Goal: Task Accomplishment & Management: Complete application form

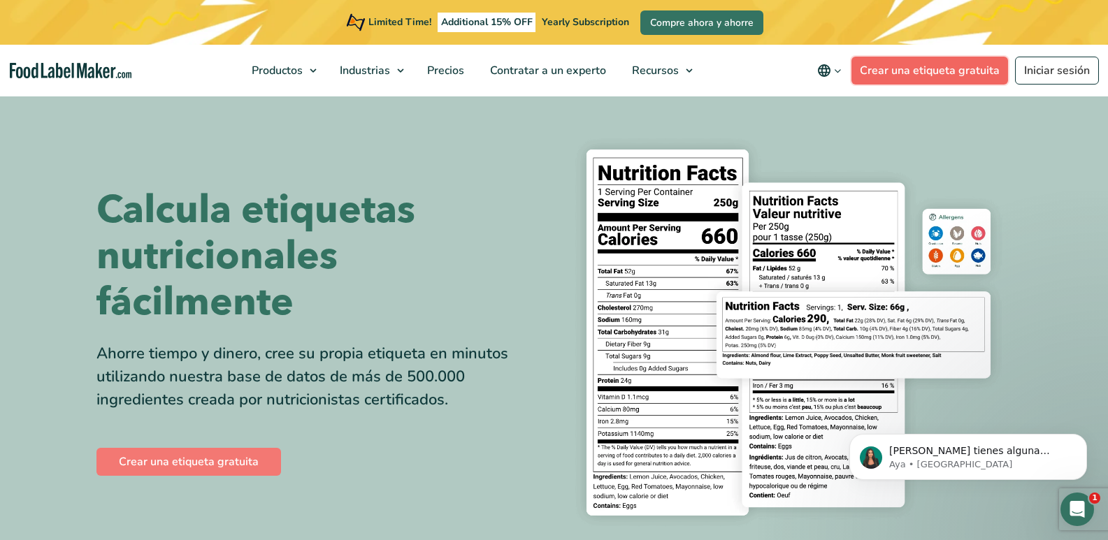
click at [913, 75] on link "Crear una etiqueta gratuita" at bounding box center [929, 71] width 157 height 28
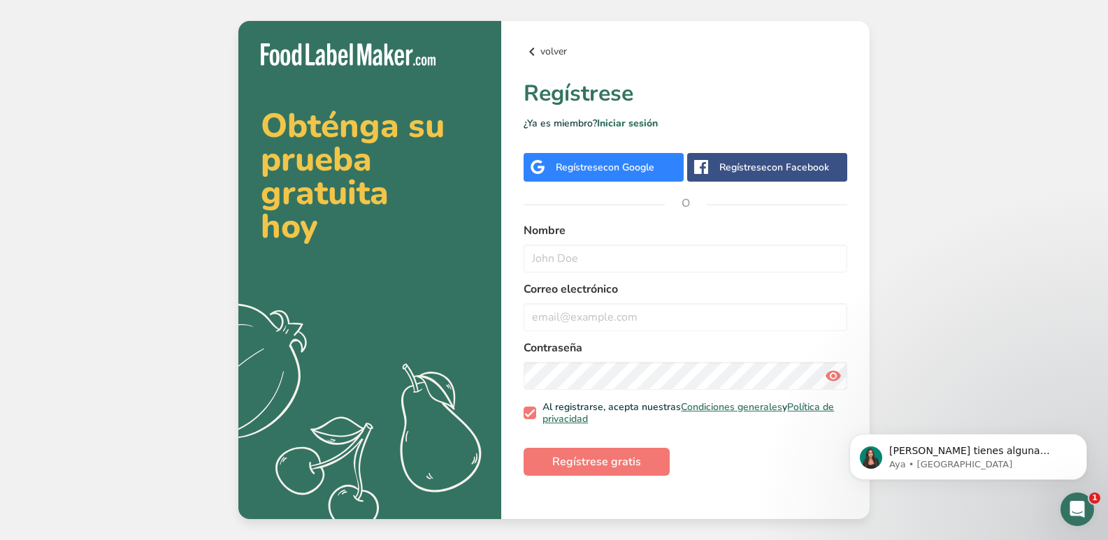
click at [528, 55] on icon at bounding box center [531, 51] width 17 height 25
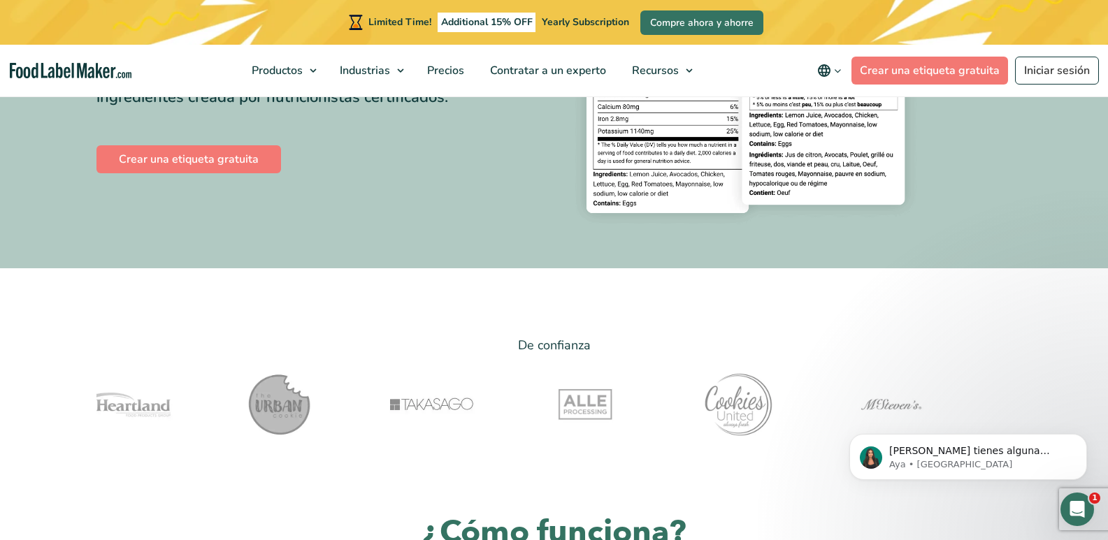
scroll to position [23, 0]
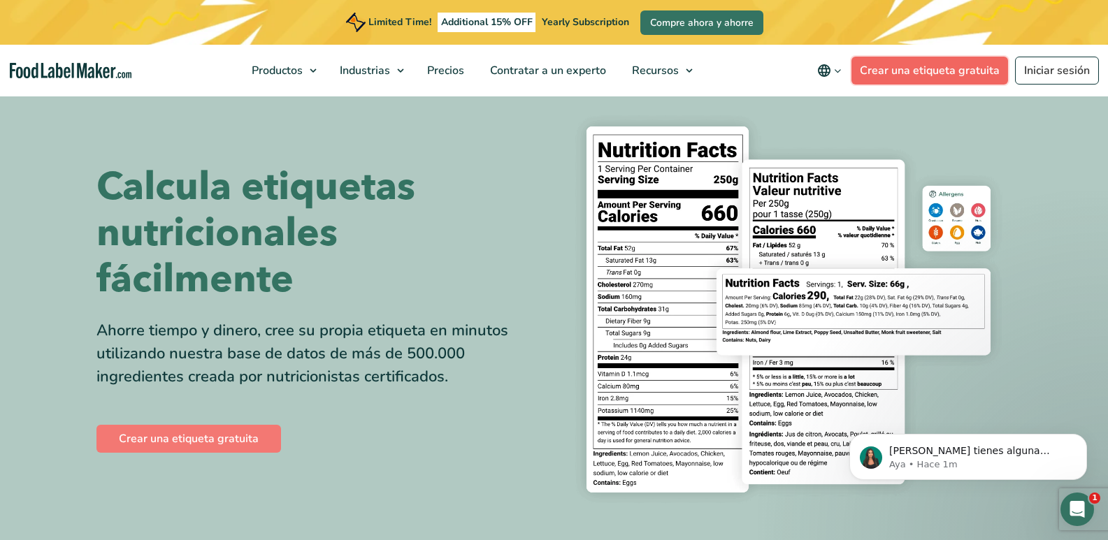
click at [940, 76] on link "Crear una etiqueta gratuita" at bounding box center [929, 71] width 157 height 28
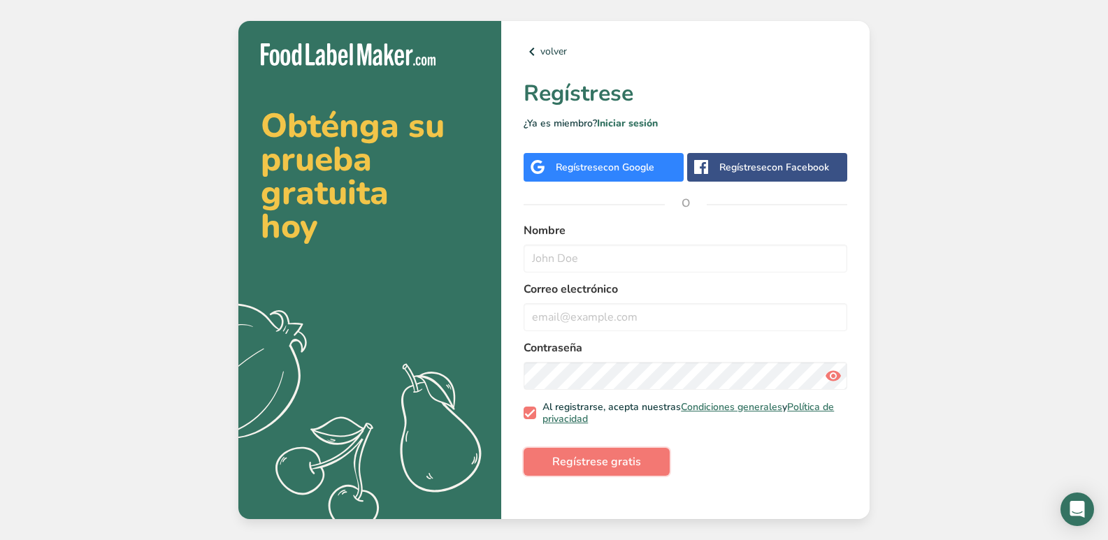
click at [569, 467] on span "Regístrese gratis" at bounding box center [596, 461] width 89 height 17
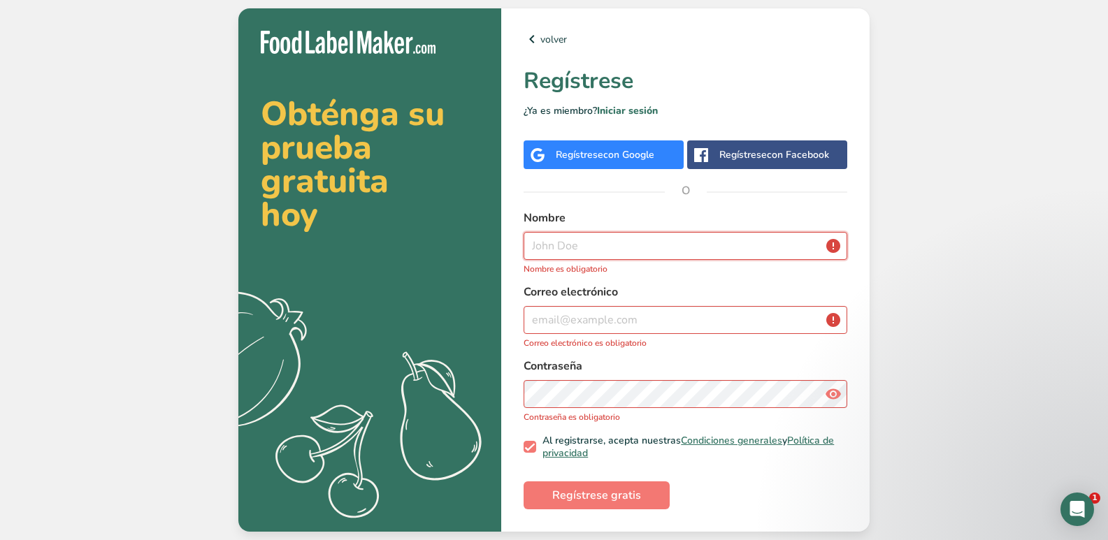
click at [534, 250] on input "text" at bounding box center [685, 246] width 324 height 28
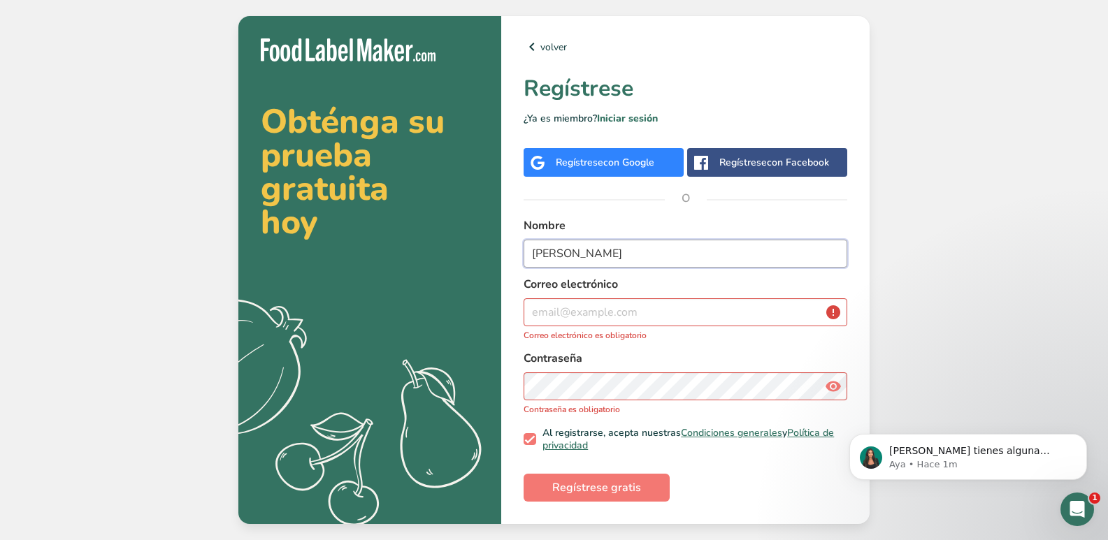
type input "ELIZABETH NAVARRO"
click at [532, 306] on input "email" at bounding box center [685, 312] width 324 height 28
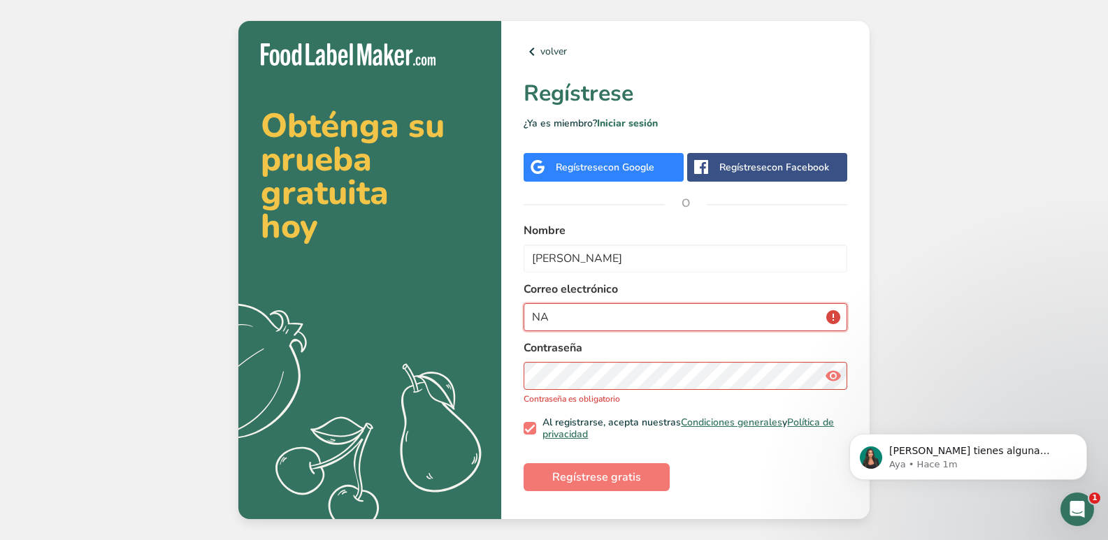
type input "N"
type input "navarrobeltranelizabeth@gmail.com"
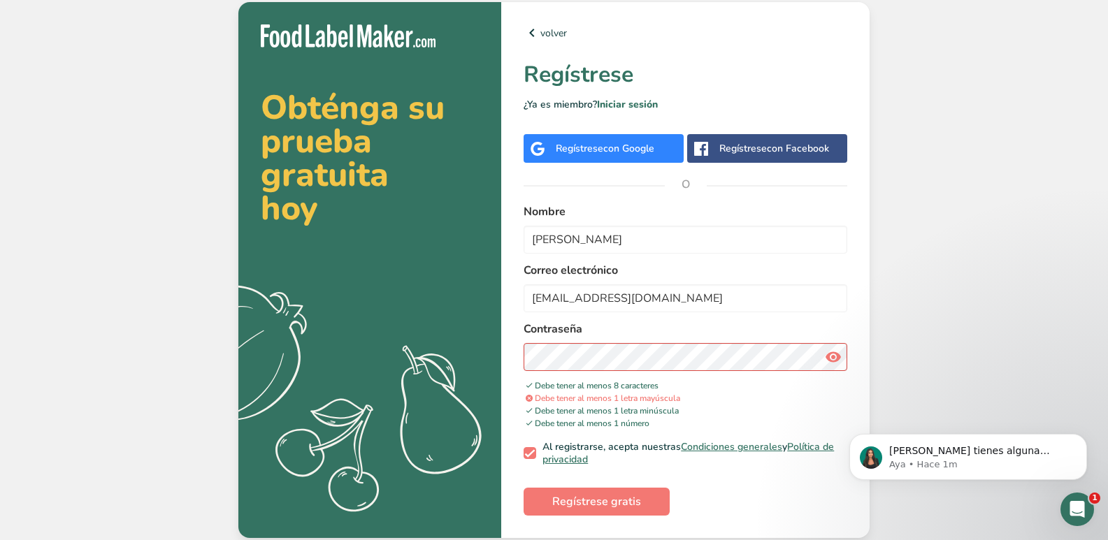
click at [832, 353] on icon at bounding box center [833, 356] width 17 height 25
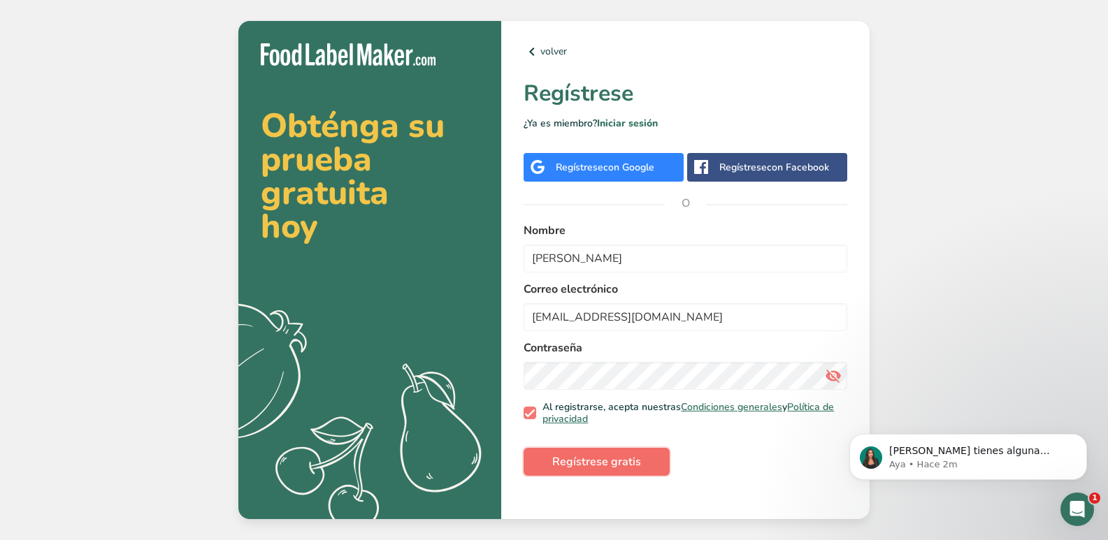
click at [605, 453] on span "Regístrese gratis" at bounding box center [596, 461] width 89 height 17
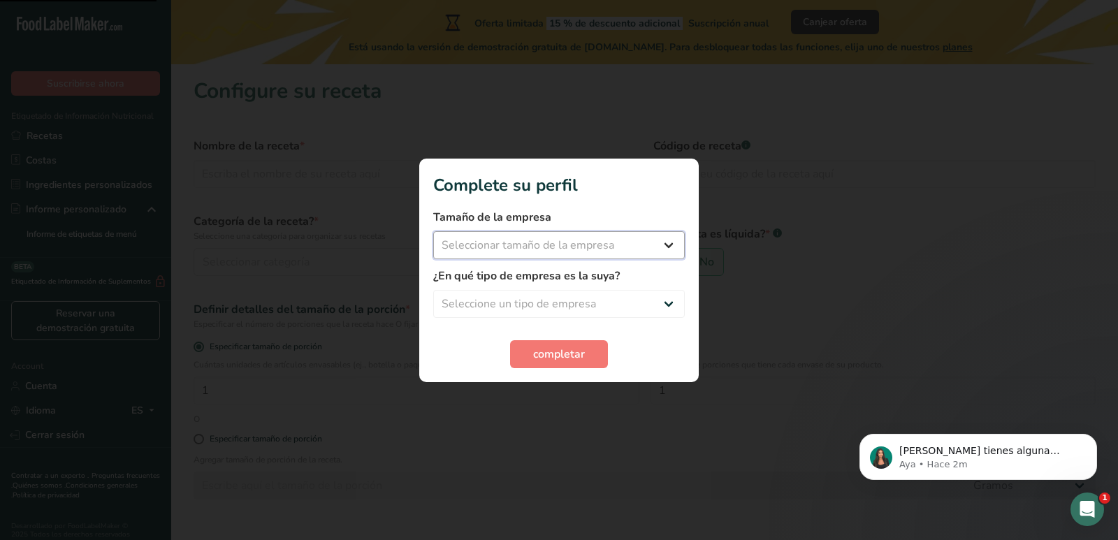
click at [659, 240] on select "Seleccionar tamaño de la empresa Menos de 10 empleados De 10 a 50 empleados De …" at bounding box center [559, 245] width 252 height 28
click at [671, 239] on select "Seleccionar tamaño de la empresa Menos de 10 empleados De 10 a 50 empleados De …" at bounding box center [559, 245] width 252 height 28
select select "1"
click at [433, 231] on select "Seleccionar tamaño de la empresa Menos de 10 empleados De 10 a 50 empleados De …" at bounding box center [559, 245] width 252 height 28
click at [672, 300] on select "Seleccione un tipo de empresa Fabricante de alimentos envasados Restaurante y c…" at bounding box center [559, 304] width 252 height 28
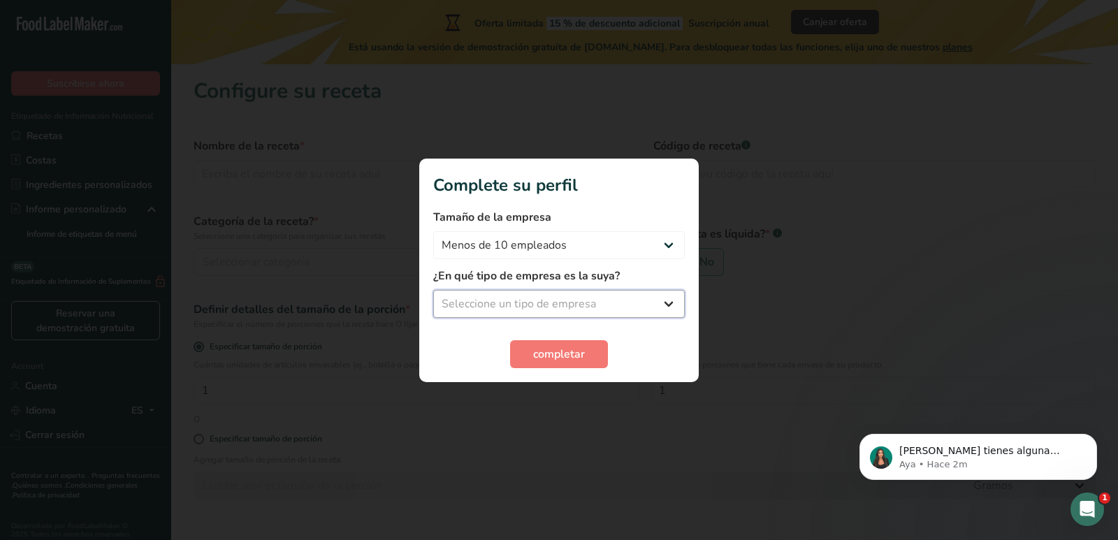
select select "8"
click at [433, 290] on select "Seleccione un tipo de empresa Fabricante de alimentos envasados Restaurante y c…" at bounding box center [559, 304] width 252 height 28
click at [566, 354] on span "completar" at bounding box center [559, 354] width 52 height 17
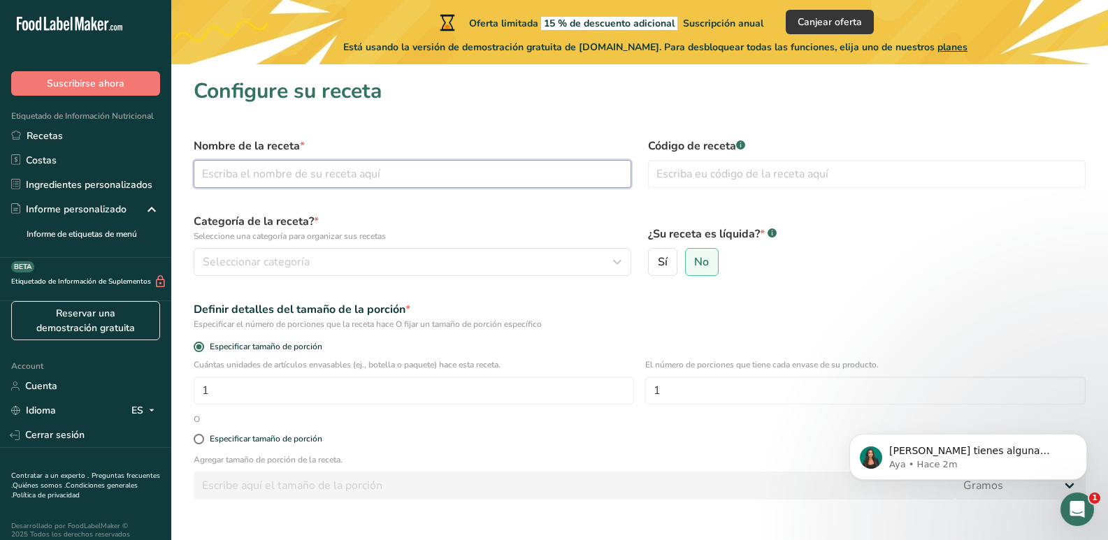
click at [230, 173] on input "text" at bounding box center [412, 174] width 437 height 28
type input "PRESION"
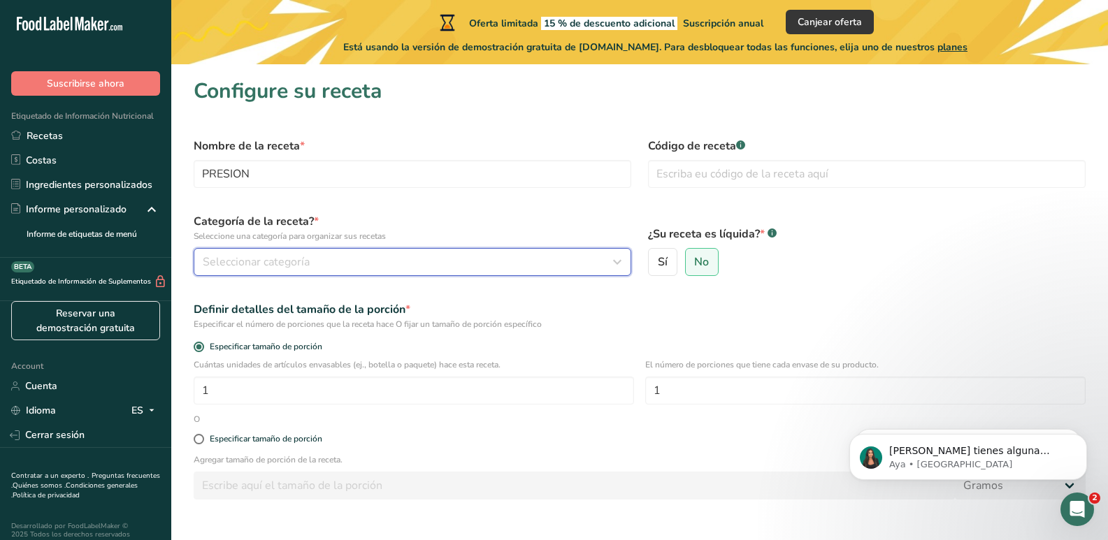
click at [254, 262] on span "Seleccionar categoría" at bounding box center [256, 262] width 107 height 17
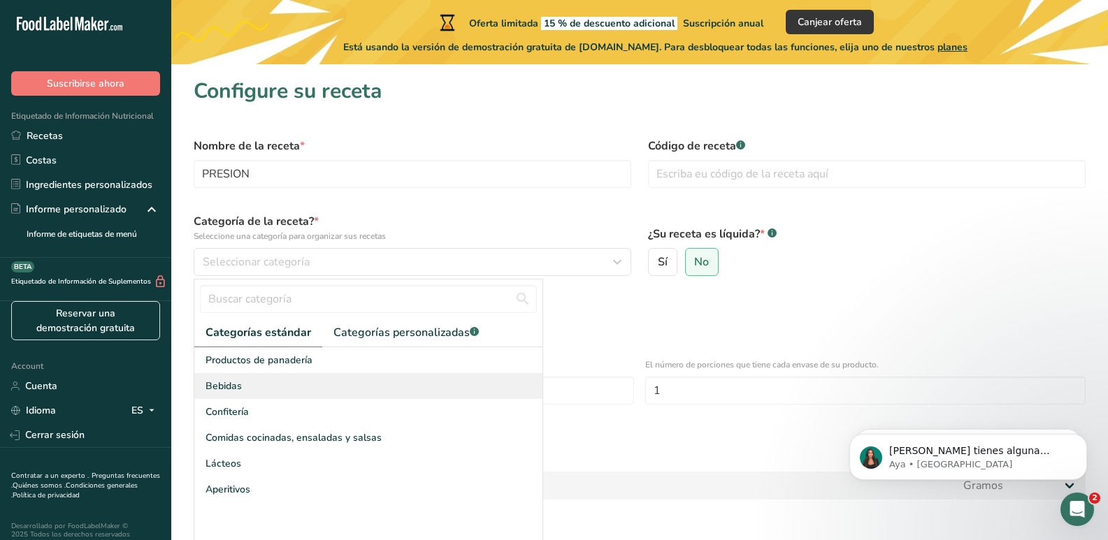
click at [244, 382] on div "Bebidas" at bounding box center [368, 386] width 348 height 26
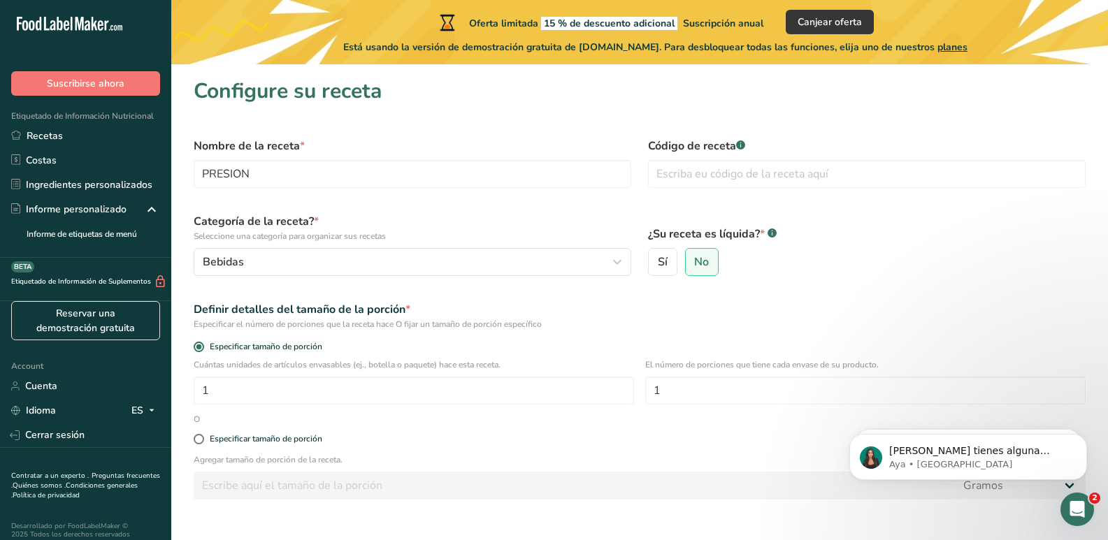
scroll to position [70, 0]
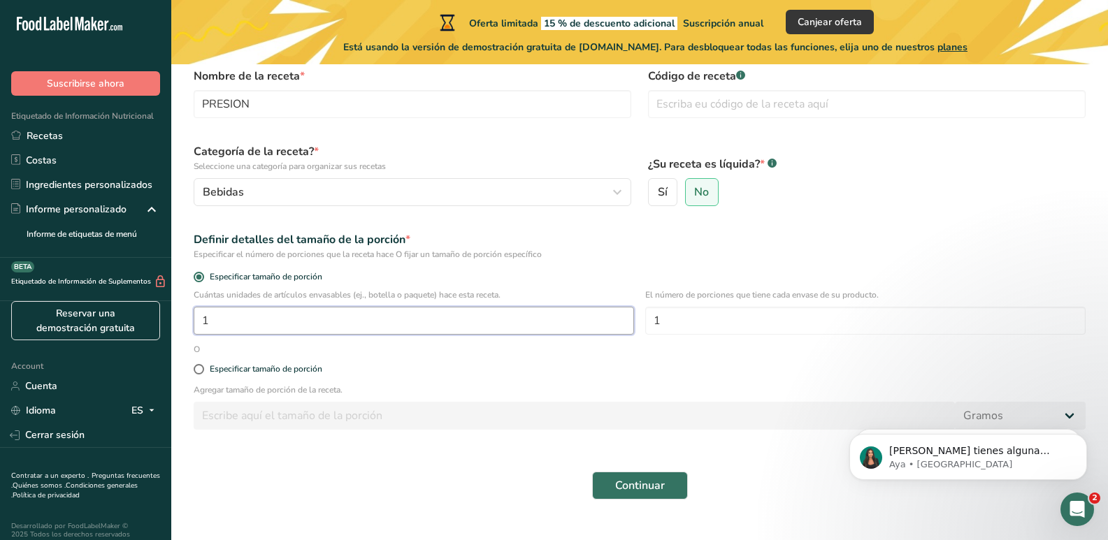
click at [223, 323] on input "1" at bounding box center [414, 321] width 440 height 28
type input "25"
click at [197, 368] on span at bounding box center [199, 369] width 10 height 10
click at [197, 368] on input "Especificar tamaño de porción" at bounding box center [198, 369] width 9 height 9
radio input "true"
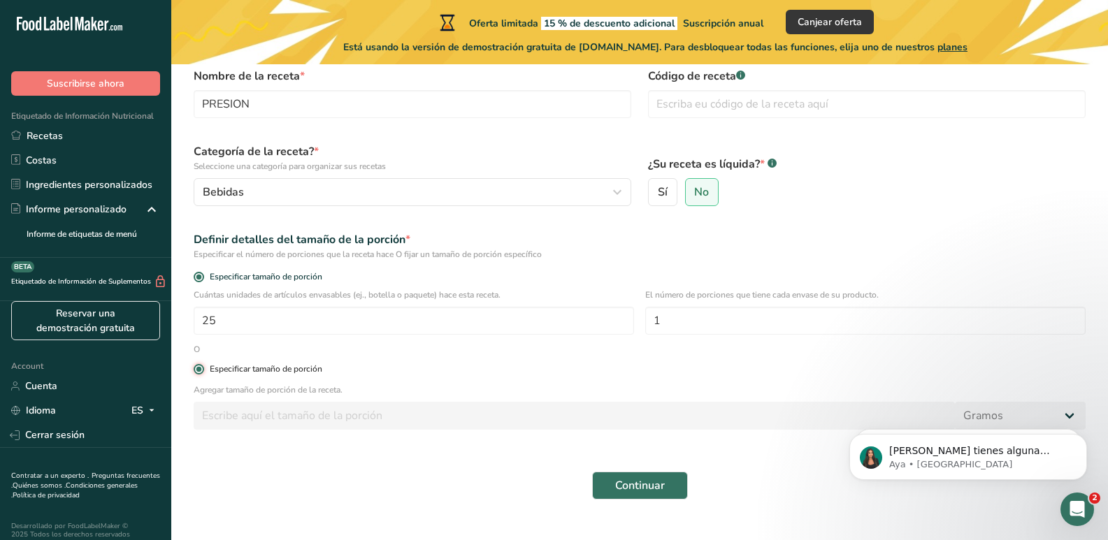
radio input "false"
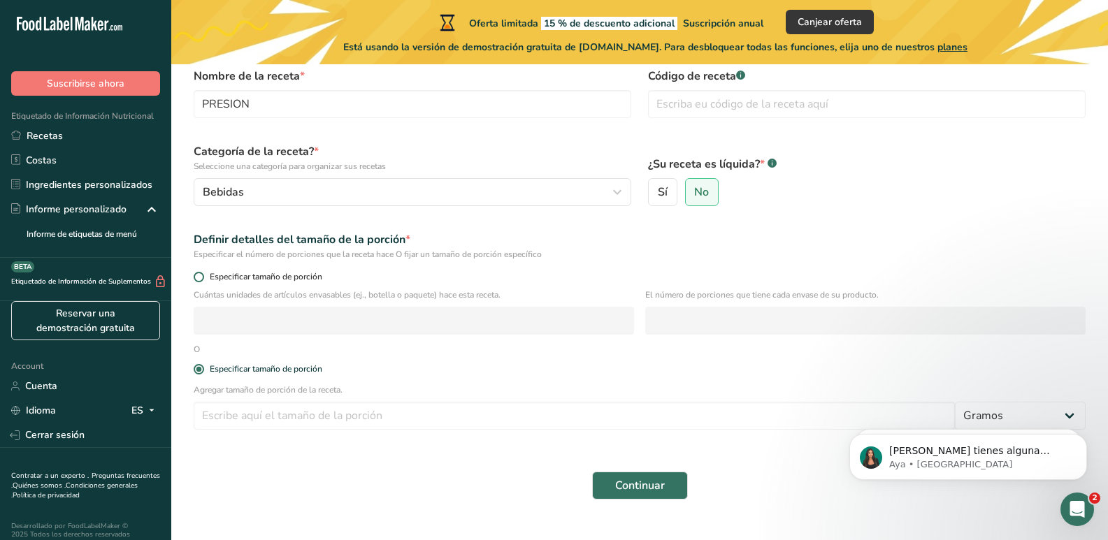
click at [198, 277] on span at bounding box center [199, 277] width 10 height 10
click at [198, 277] on input "Especificar tamaño de porción" at bounding box center [198, 277] width 9 height 9
radio input "true"
radio input "false"
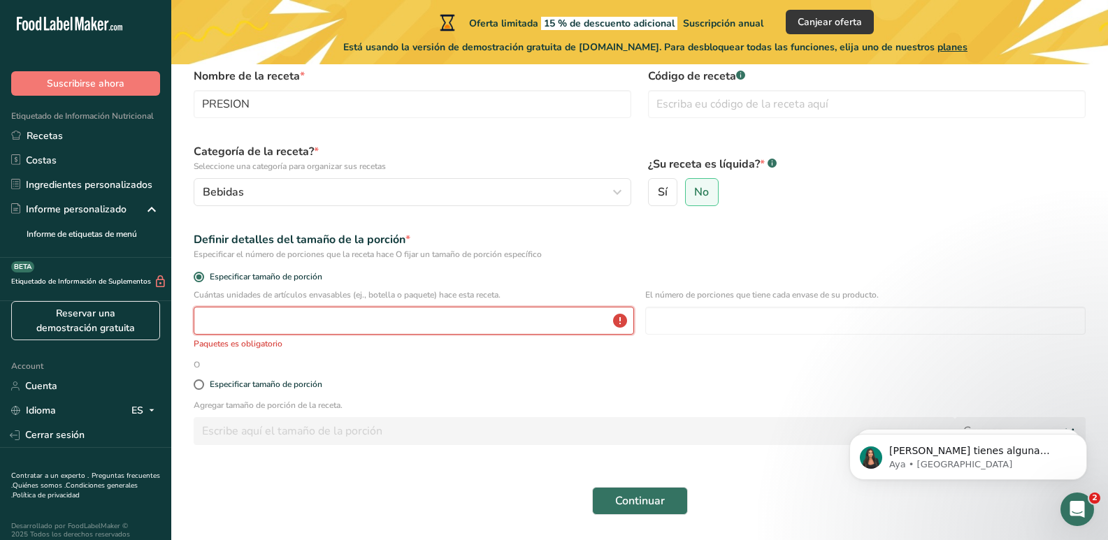
click at [212, 326] on input "number" at bounding box center [414, 321] width 440 height 28
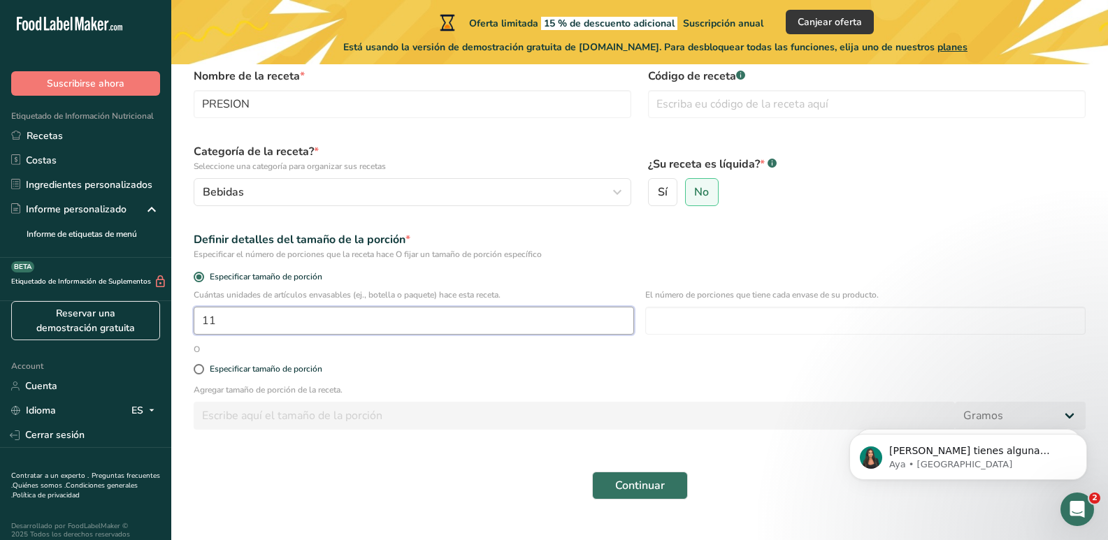
type input "1"
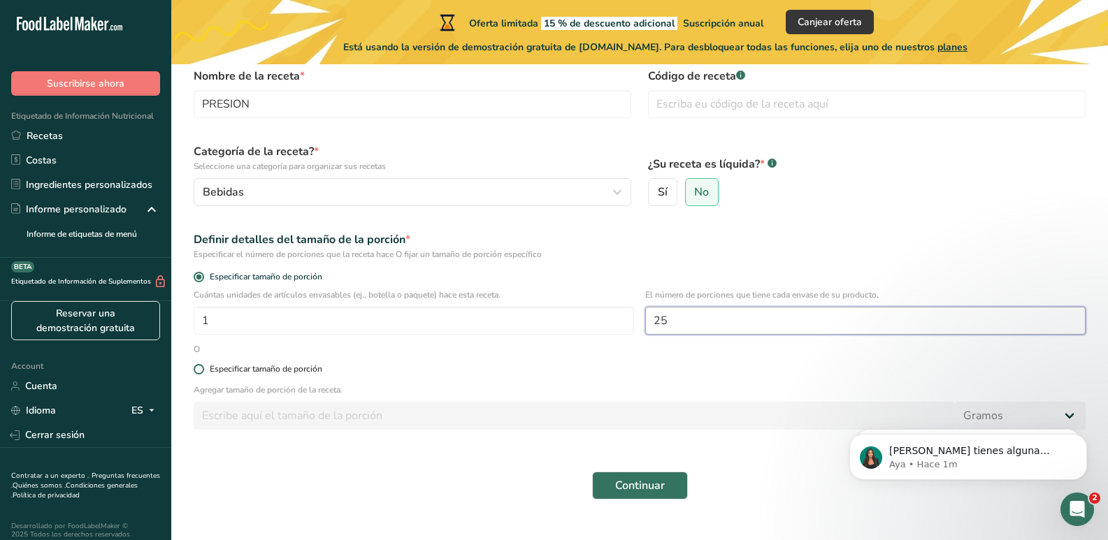
type input "25"
click at [196, 371] on span at bounding box center [199, 369] width 10 height 10
click at [196, 371] on input "Especificar tamaño de porción" at bounding box center [198, 369] width 9 height 9
radio input "true"
radio input "false"
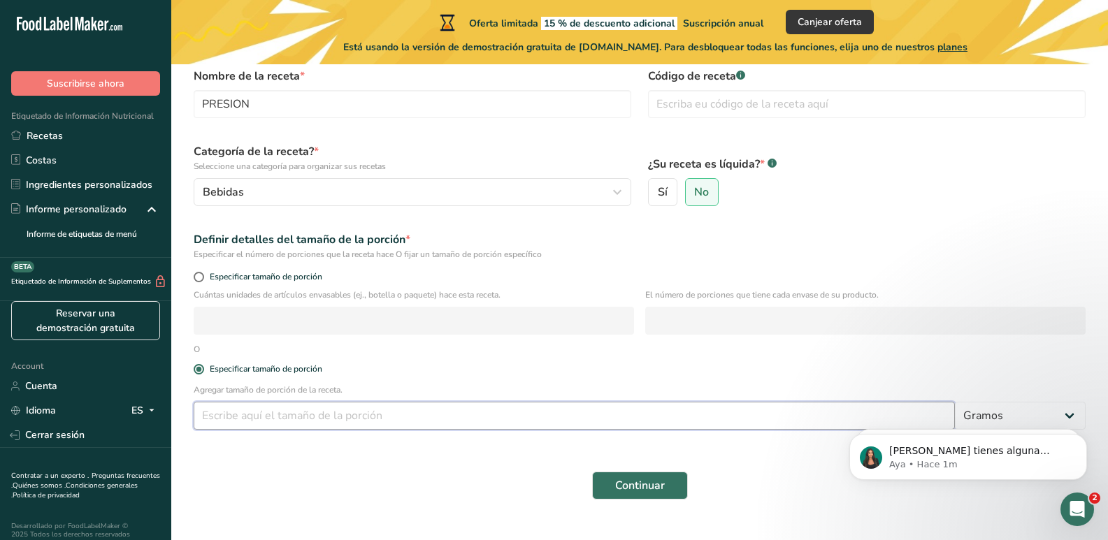
click at [212, 414] on input "number" at bounding box center [574, 416] width 761 height 28
type input "10"
click at [646, 479] on span "Continuar" at bounding box center [640, 485] width 50 height 17
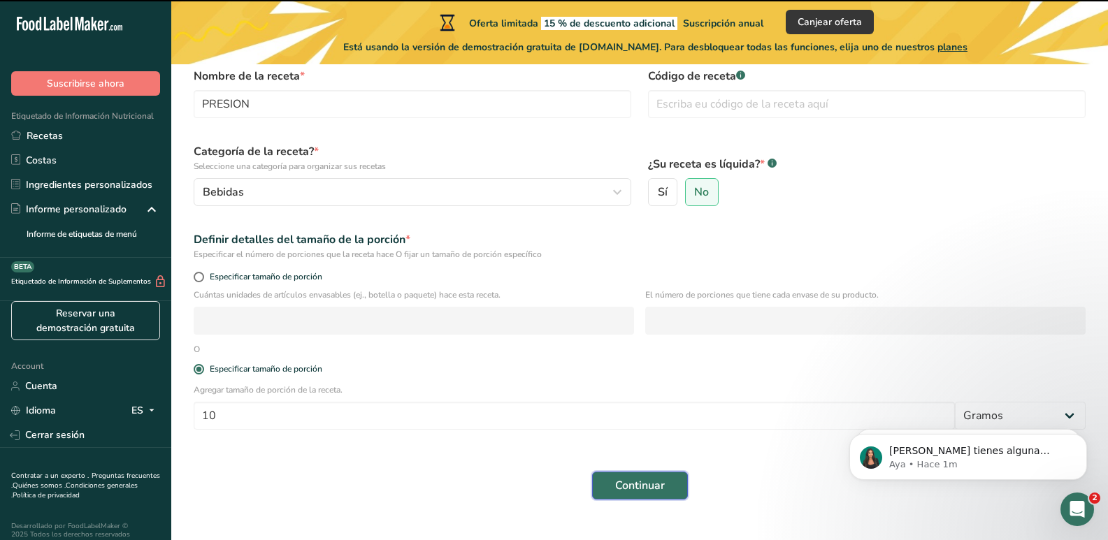
scroll to position [96, 0]
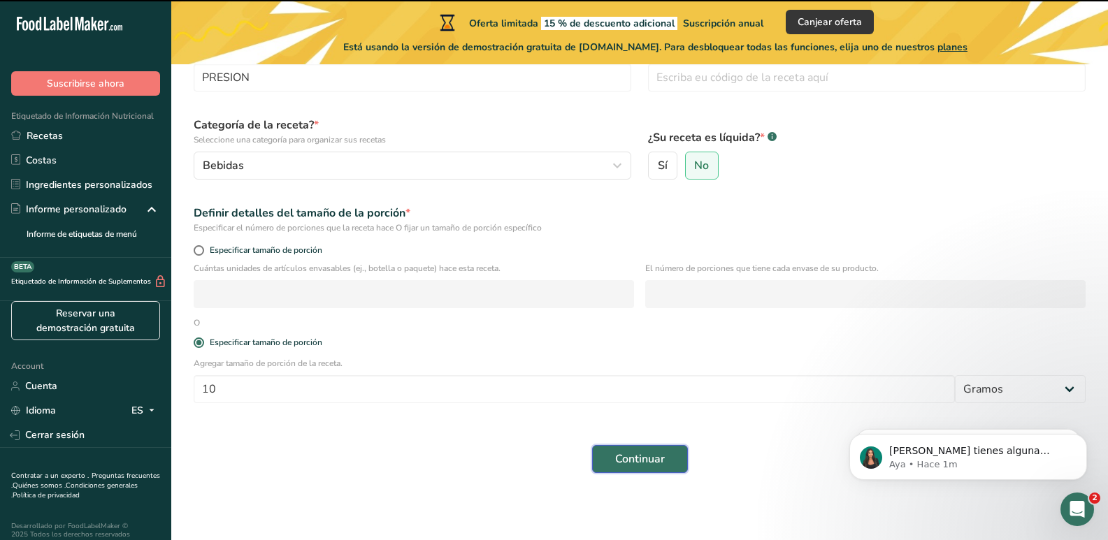
click at [641, 451] on span "Continuar" at bounding box center [640, 459] width 50 height 17
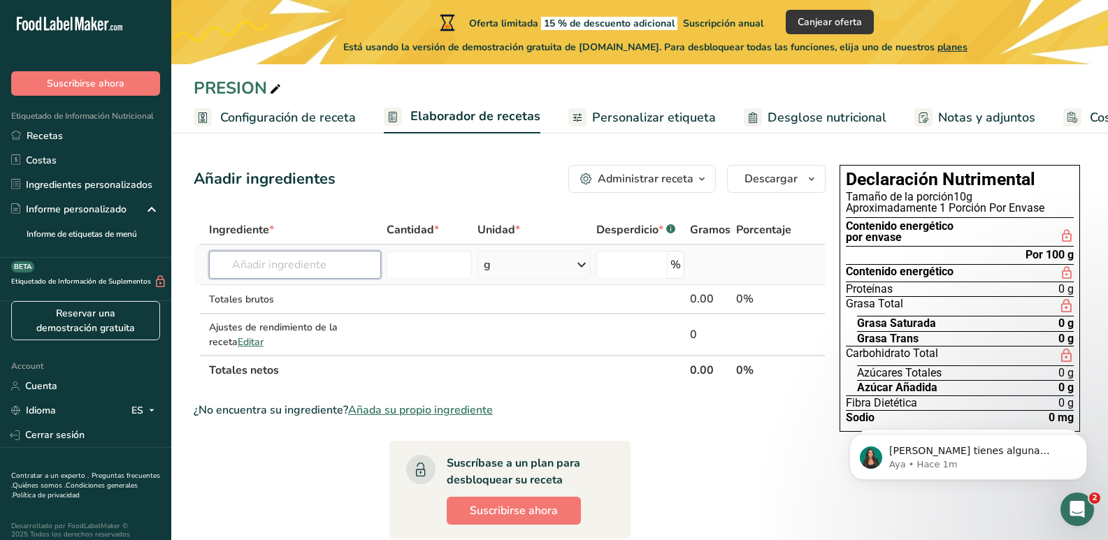
click at [247, 266] on input "text" at bounding box center [295, 265] width 172 height 28
type input "ZAPOTE BLANCO"
click at [315, 314] on div "Añada su propio ingrediente" at bounding box center [295, 316] width 150 height 15
click at [290, 266] on input "text" at bounding box center [295, 265] width 172 height 28
type input "FLOR DE MAGNOLIA"
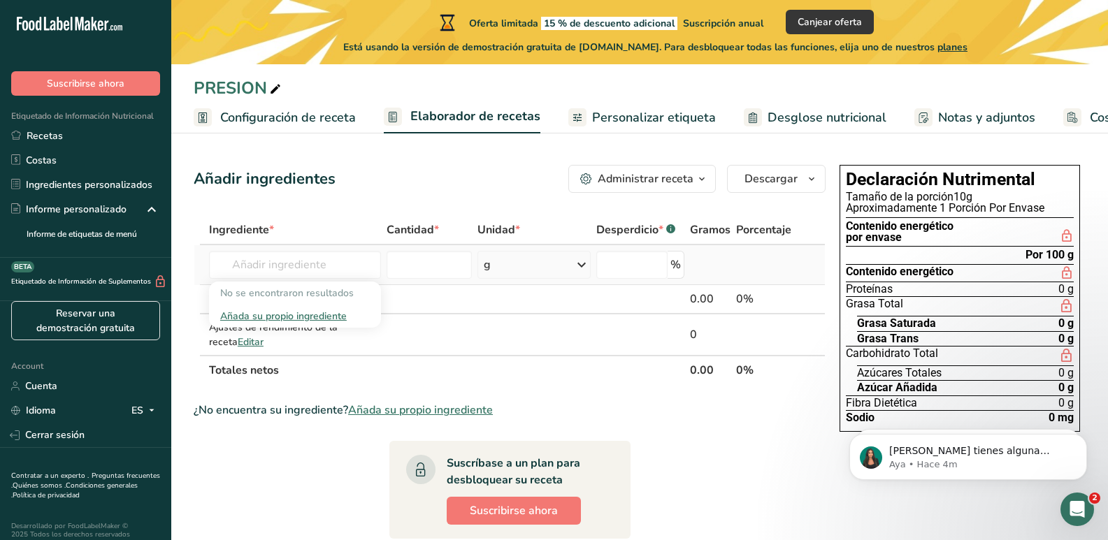
click at [329, 298] on div "No se encontraron resultados" at bounding box center [295, 293] width 172 height 23
click at [285, 261] on input "text" at bounding box center [295, 265] width 172 height 28
type input "JAMAICA"
click at [291, 292] on p "2001 Especias, pimienta de Jamaica, molida" at bounding box center [356, 293] width 273 height 15
type input "Spices, allspice, ground"
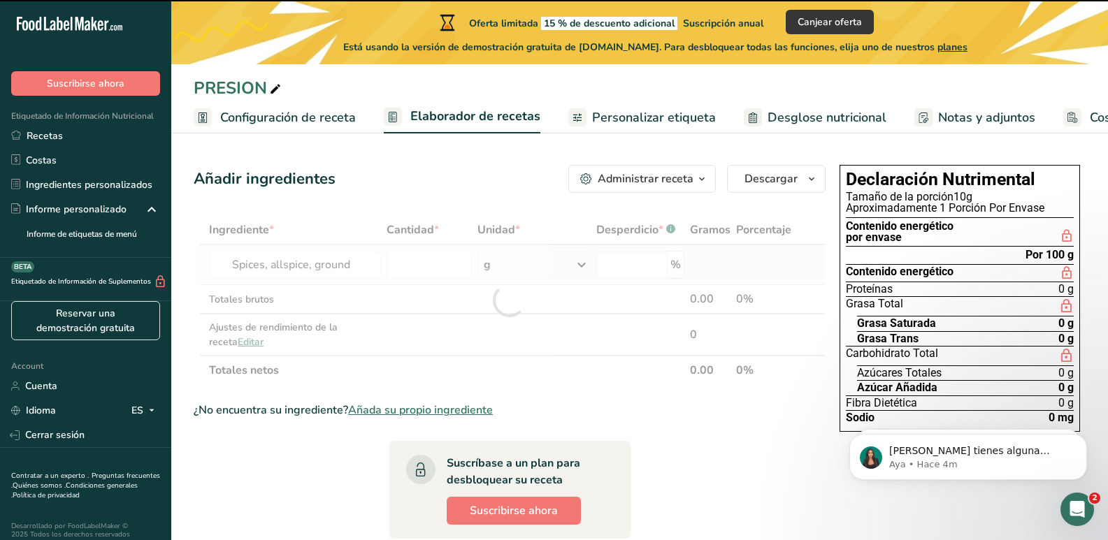
type input "0"
